Goal: Book appointment/travel/reservation

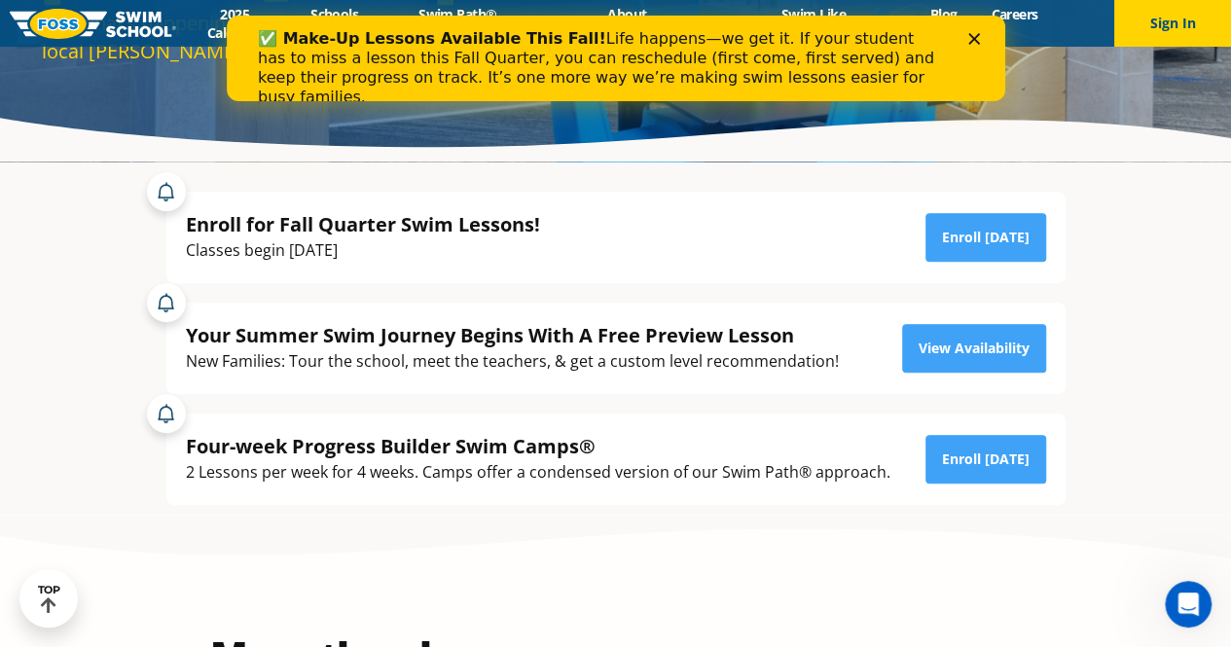
scroll to position [389, 0]
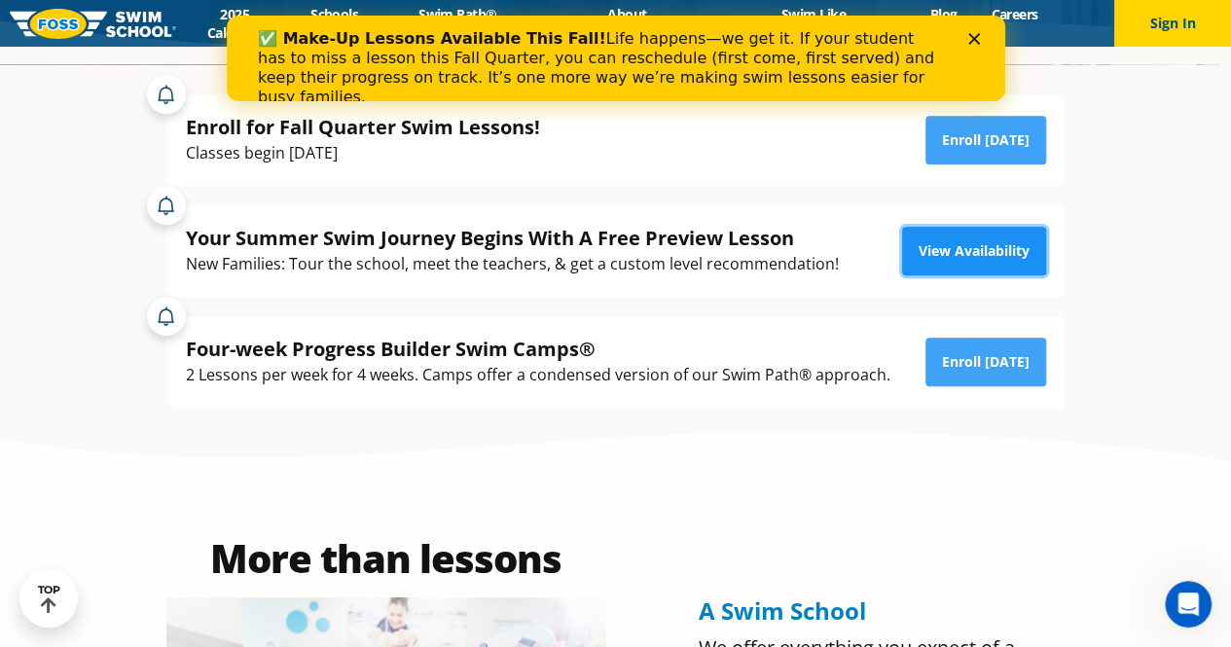
click at [959, 258] on link "View Availability" at bounding box center [974, 251] width 144 height 49
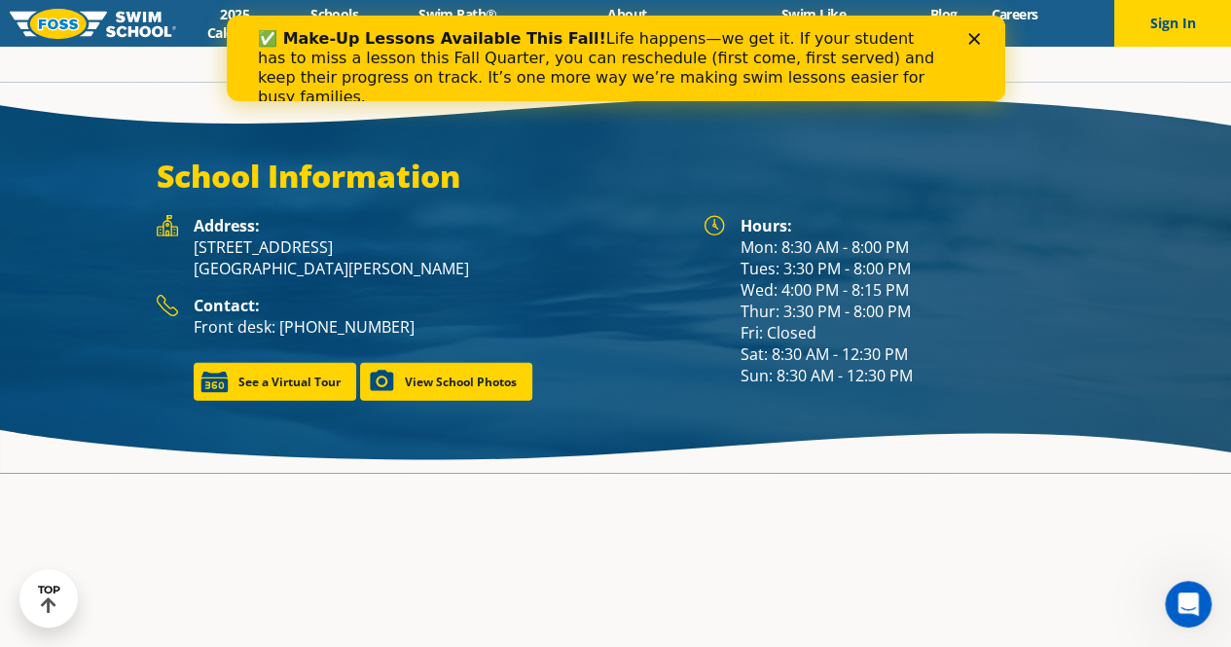
scroll to position [2599, 0]
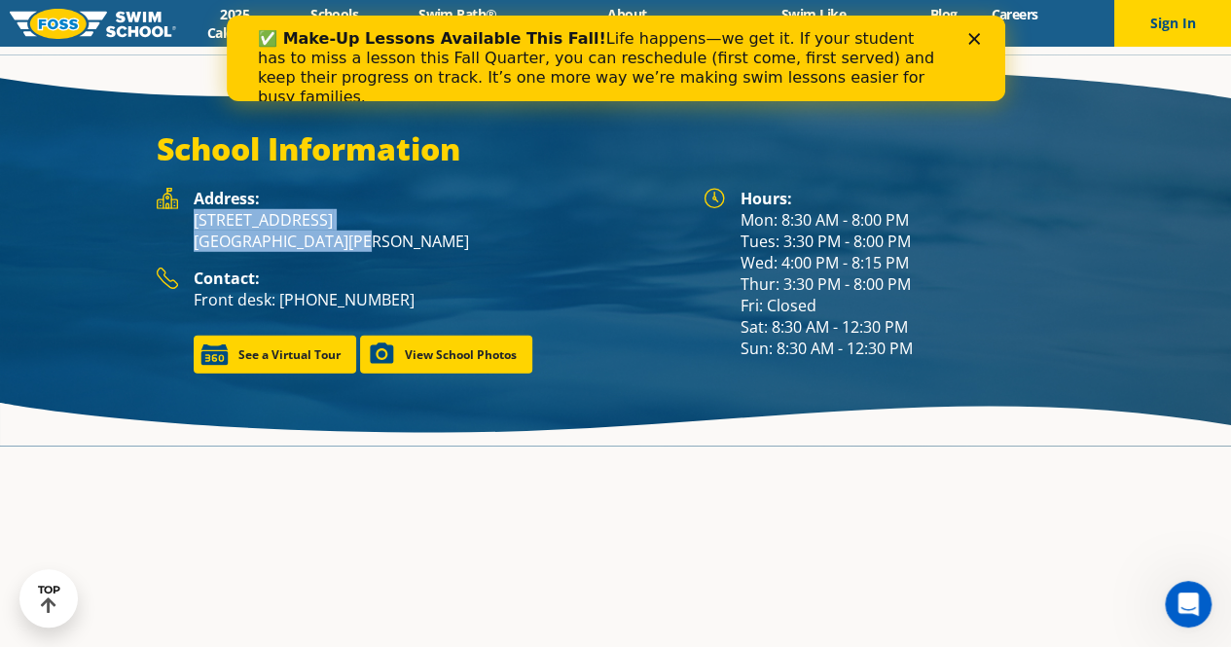
drag, startPoint x: 187, startPoint y: 188, endPoint x: 345, endPoint y: 220, distance: 161.8
click at [345, 220] on div "Address: 1916 Zumbehl Road St. Charles, MO 63303" at bounding box center [420, 228] width 527 height 80
click at [355, 239] on div "Address: 1916 Zumbehl Road St. Charles, MO 63303" at bounding box center [439, 228] width 490 height 80
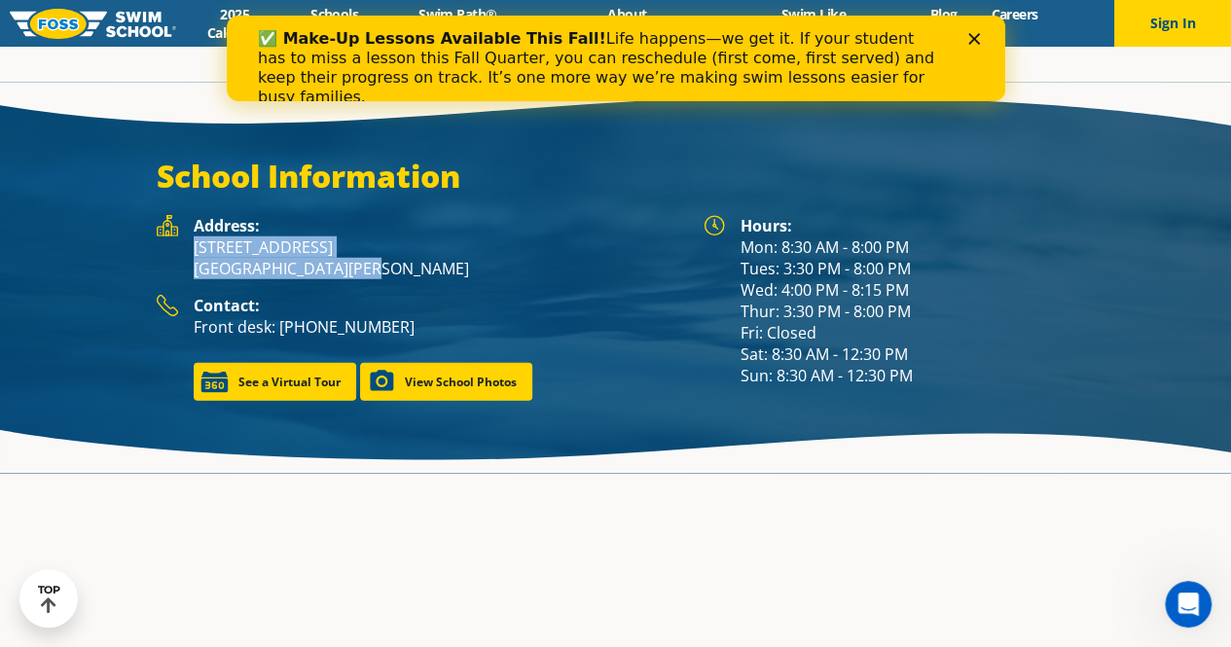
drag, startPoint x: 359, startPoint y: 215, endPoint x: 193, endPoint y: 199, distance: 167.1
click at [194, 236] on p "1916 Zumbehl Road St. Charles, MO 63303" at bounding box center [439, 257] width 490 height 43
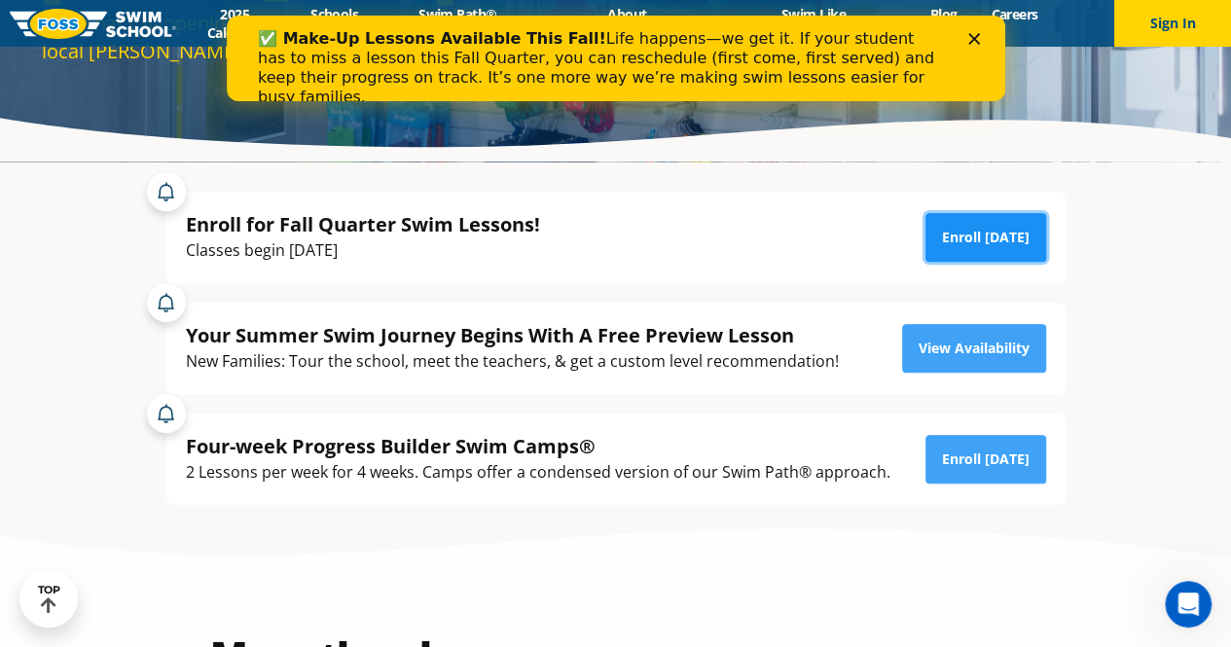
click at [975, 247] on link "Enroll [DATE]" at bounding box center [985, 237] width 121 height 49
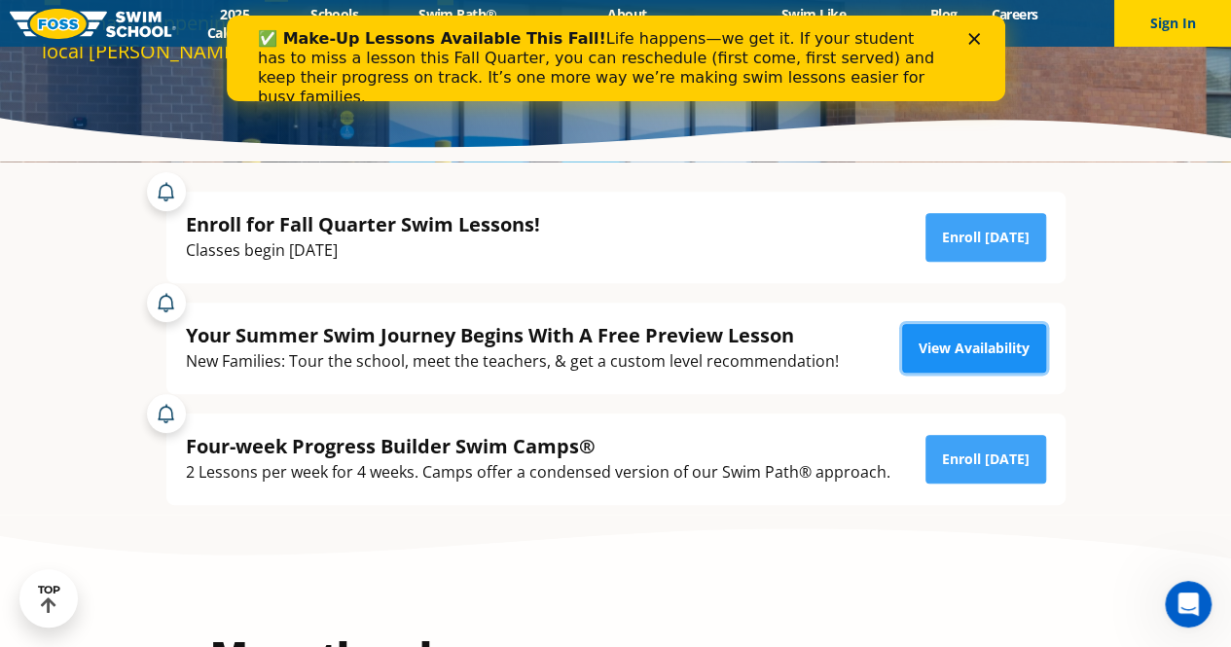
click at [938, 349] on link "View Availability" at bounding box center [974, 348] width 144 height 49
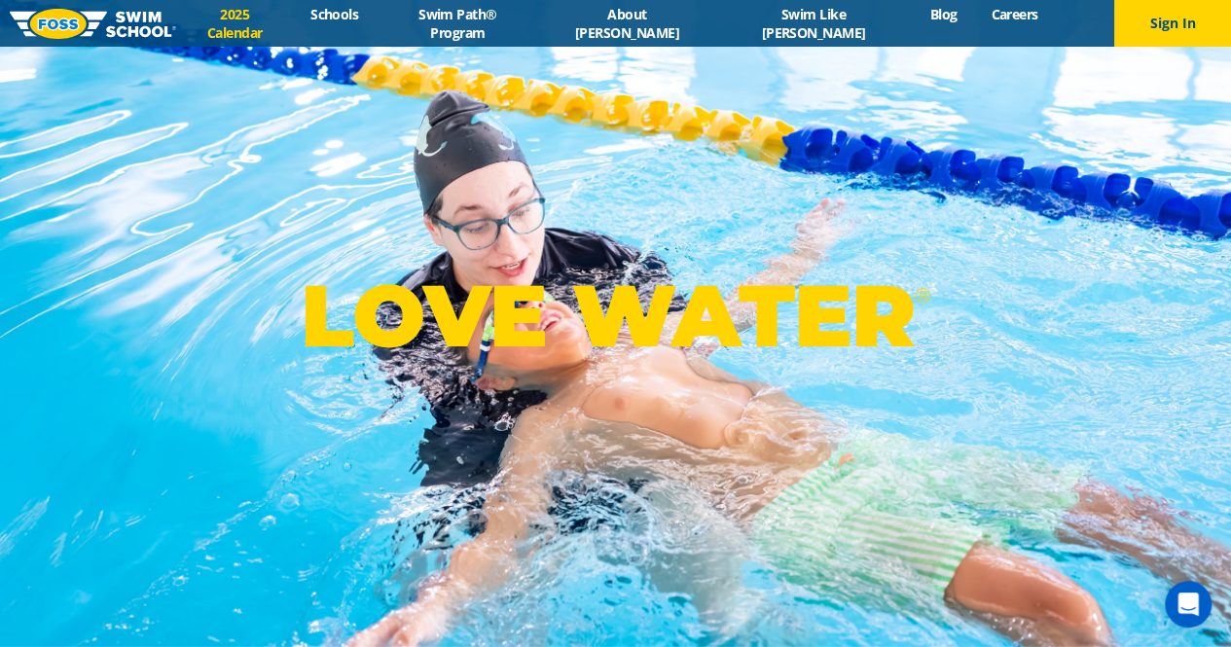
click at [294, 26] on link "2025 Calendar" at bounding box center [235, 23] width 118 height 37
